Goal: Check status: Check status

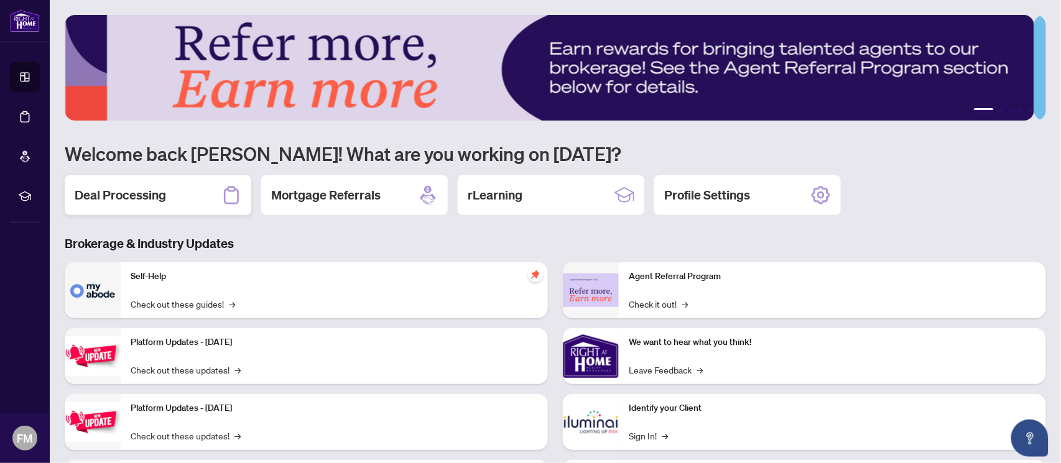
click at [182, 200] on div "Deal Processing" at bounding box center [158, 195] width 187 height 40
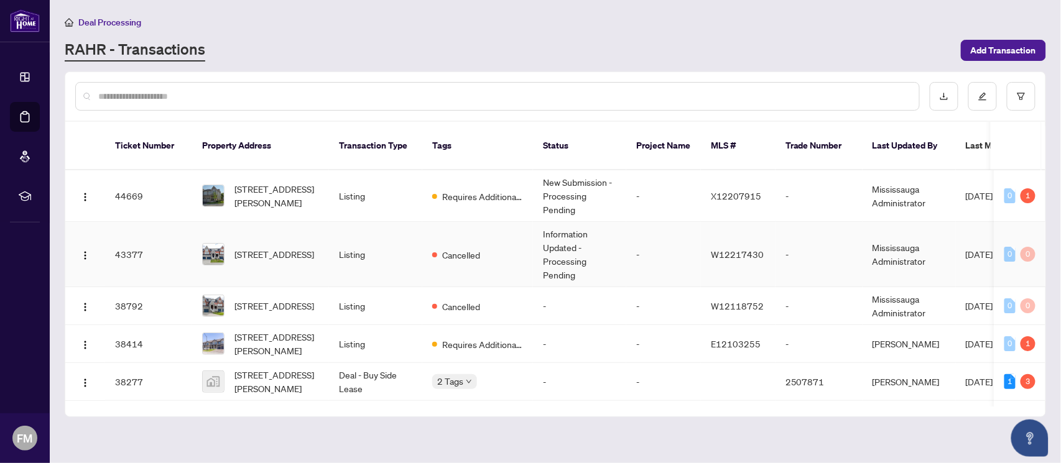
click at [513, 238] on td "Cancelled" at bounding box center [477, 254] width 111 height 65
click at [524, 175] on td "Requires Additional Docs" at bounding box center [477, 196] width 111 height 52
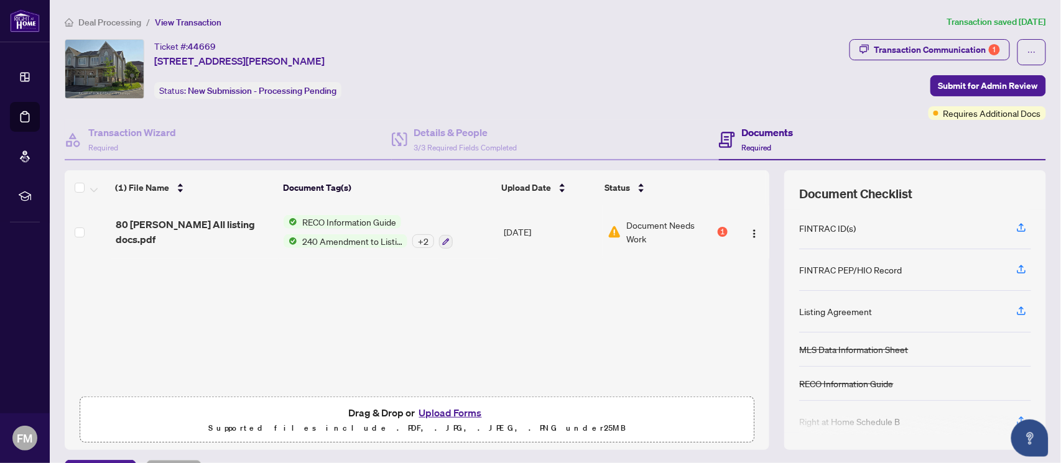
click at [680, 233] on span "Document Needs Work" at bounding box center [670, 231] width 89 height 27
click at [923, 46] on div "Transaction Communication 1" at bounding box center [938, 50] width 126 height 20
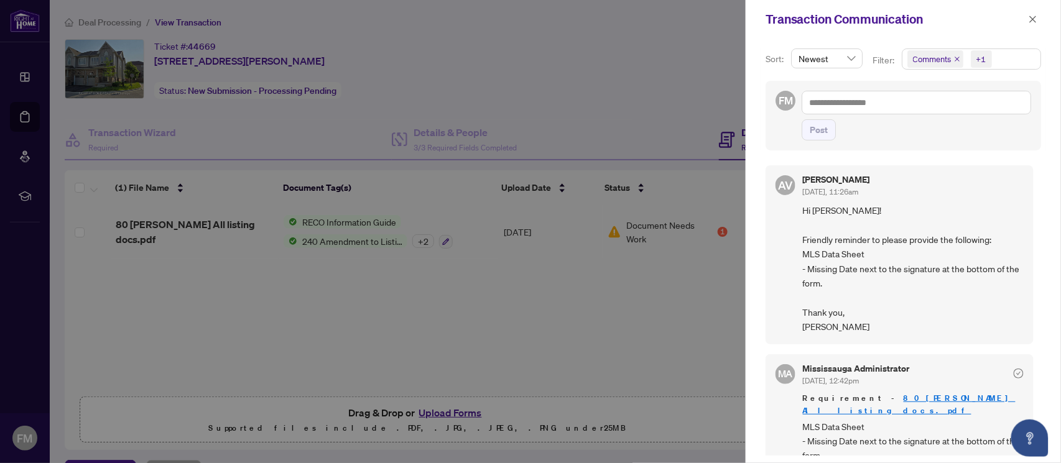
click at [700, 308] on div at bounding box center [530, 231] width 1061 height 463
